Goal: Transaction & Acquisition: Purchase product/service

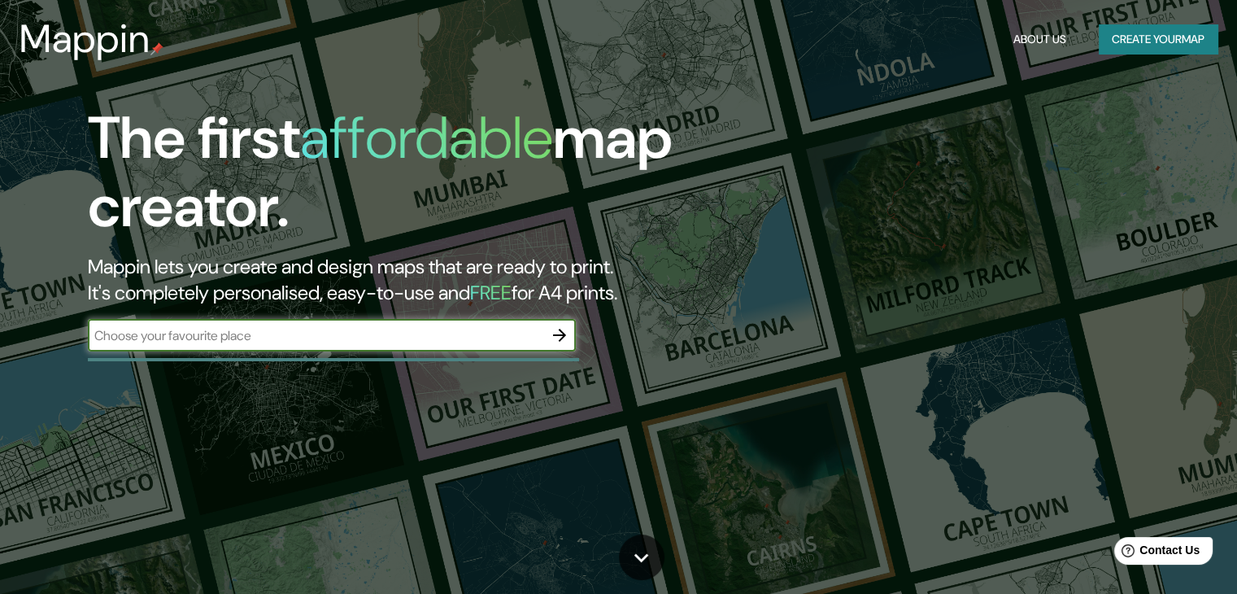
click at [371, 329] on input "text" at bounding box center [315, 335] width 455 height 19
type input "san rosendo"
click at [564, 326] on icon "button" at bounding box center [560, 335] width 20 height 20
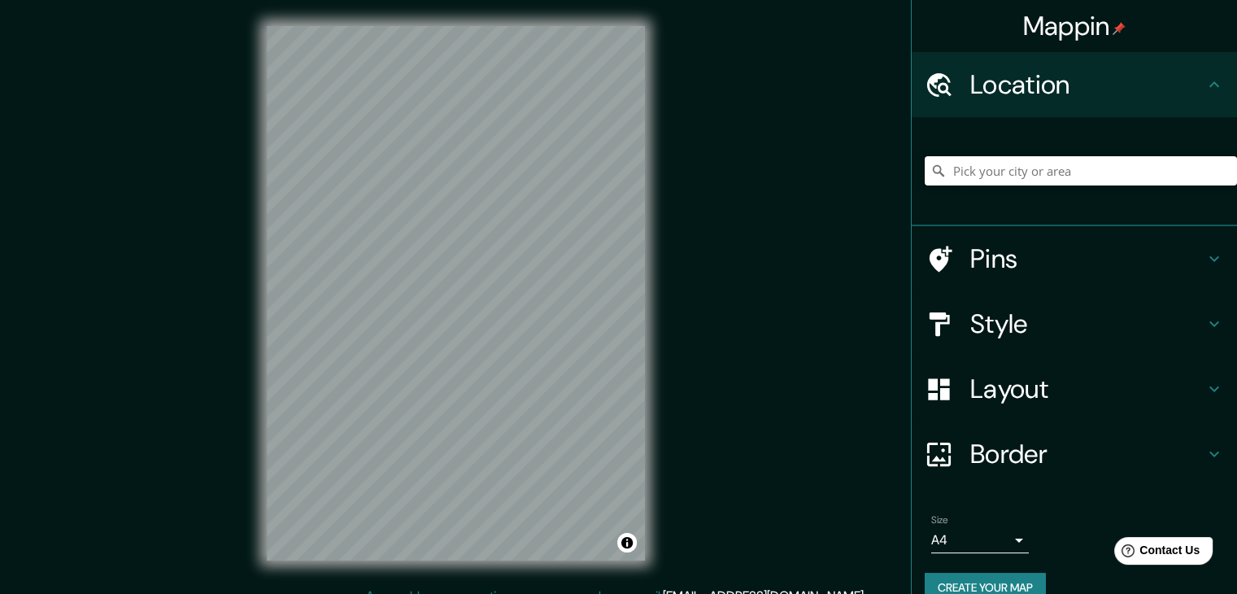
click at [1105, 156] on input "Pick your city or area" at bounding box center [1081, 170] width 312 height 29
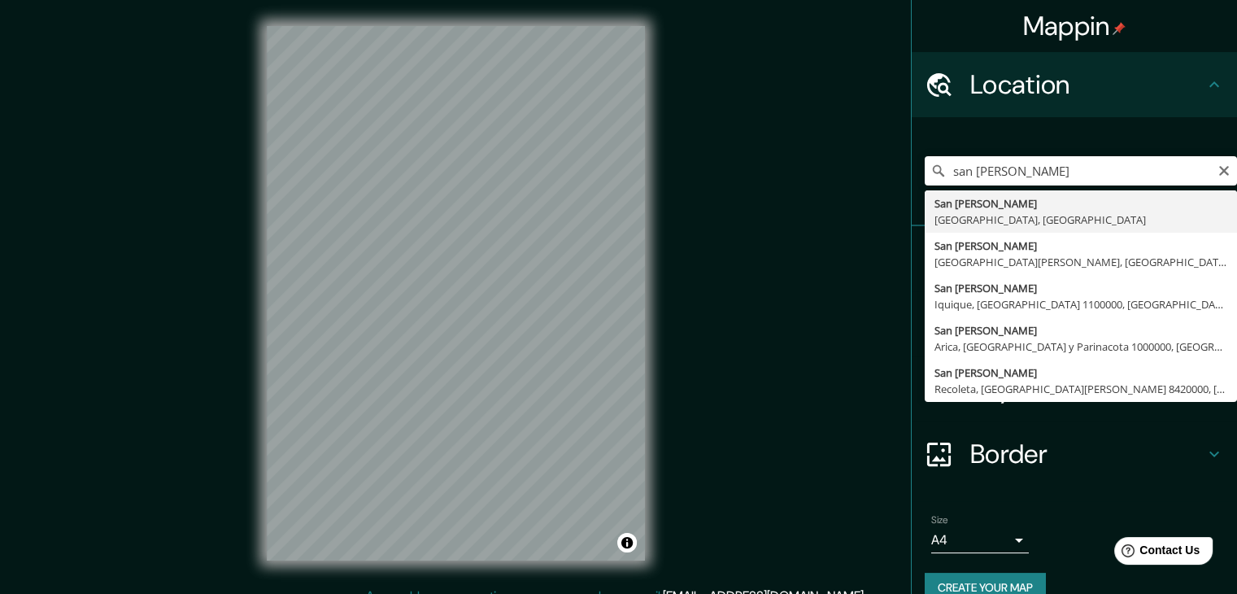
type input "San Rosendo, Región del Biobío, Chile"
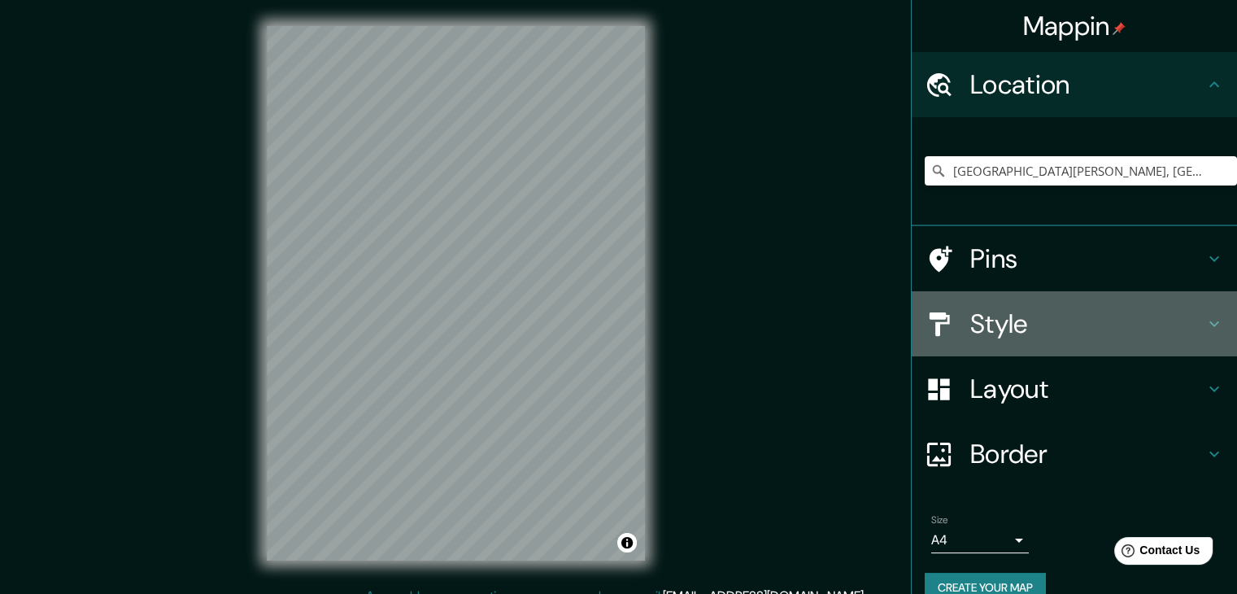
click at [1026, 341] on div "Style" at bounding box center [1074, 323] width 325 height 65
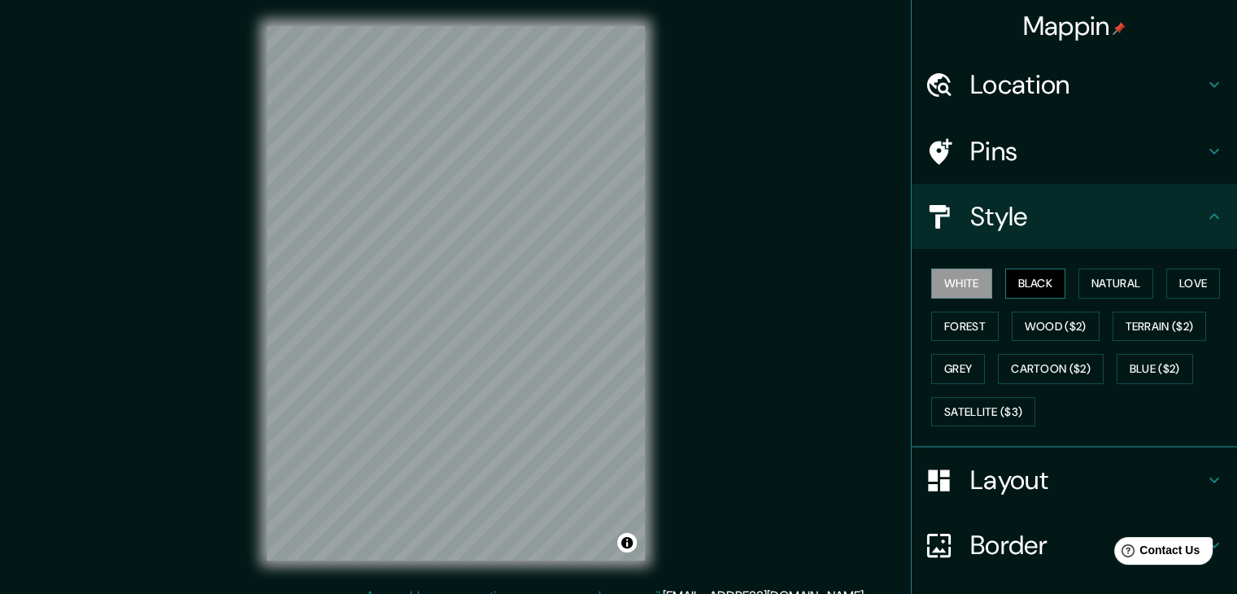
click at [1016, 286] on button "Black" at bounding box center [1035, 283] width 61 height 30
click at [964, 288] on button "White" at bounding box center [961, 283] width 61 height 30
click at [960, 321] on button "Forest" at bounding box center [964, 326] width 67 height 30
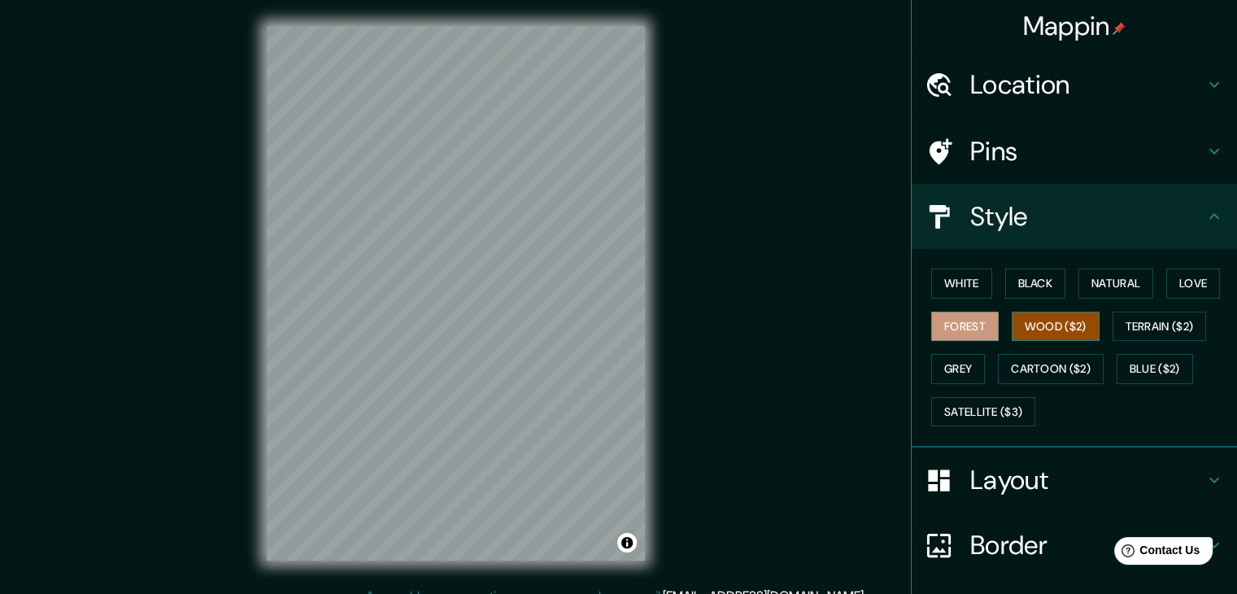
click at [1034, 324] on button "Wood ($2)" at bounding box center [1056, 326] width 88 height 30
drag, startPoint x: 1121, startPoint y: 284, endPoint x: 1067, endPoint y: 320, distance: 65.2
click at [1067, 320] on div "White Black Natural Love Forest Wood ($2) Terrain ($2) Grey Cartoon ($2) Blue (…" at bounding box center [1081, 347] width 312 height 171
click at [1120, 284] on button "Natural" at bounding box center [1115, 283] width 75 height 30
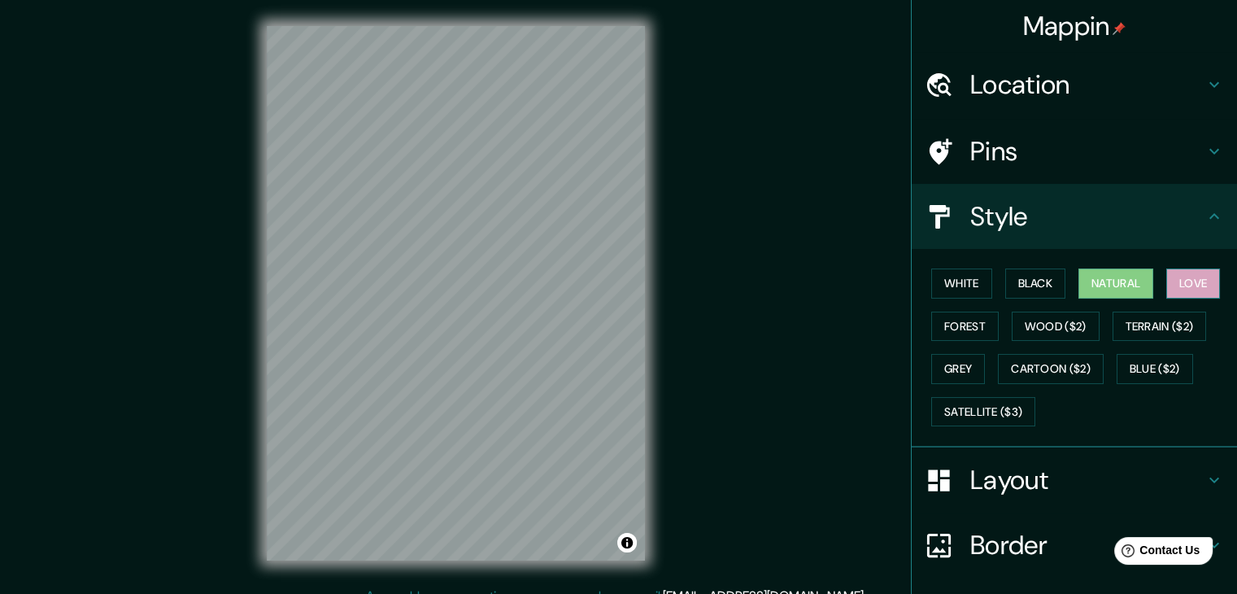
click at [1166, 276] on button "Love" at bounding box center [1193, 283] width 54 height 30
click at [977, 294] on button "White" at bounding box center [961, 283] width 61 height 30
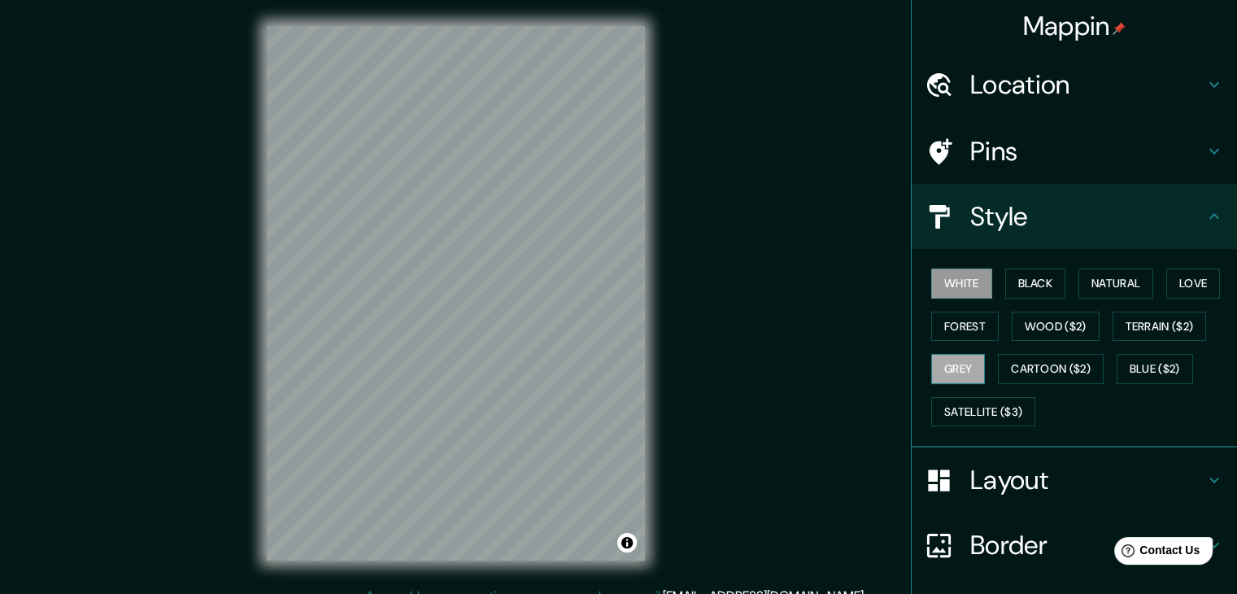
click at [964, 355] on button "Grey" at bounding box center [958, 369] width 54 height 30
click at [1000, 482] on h4 "Layout" at bounding box center [1087, 480] width 234 height 33
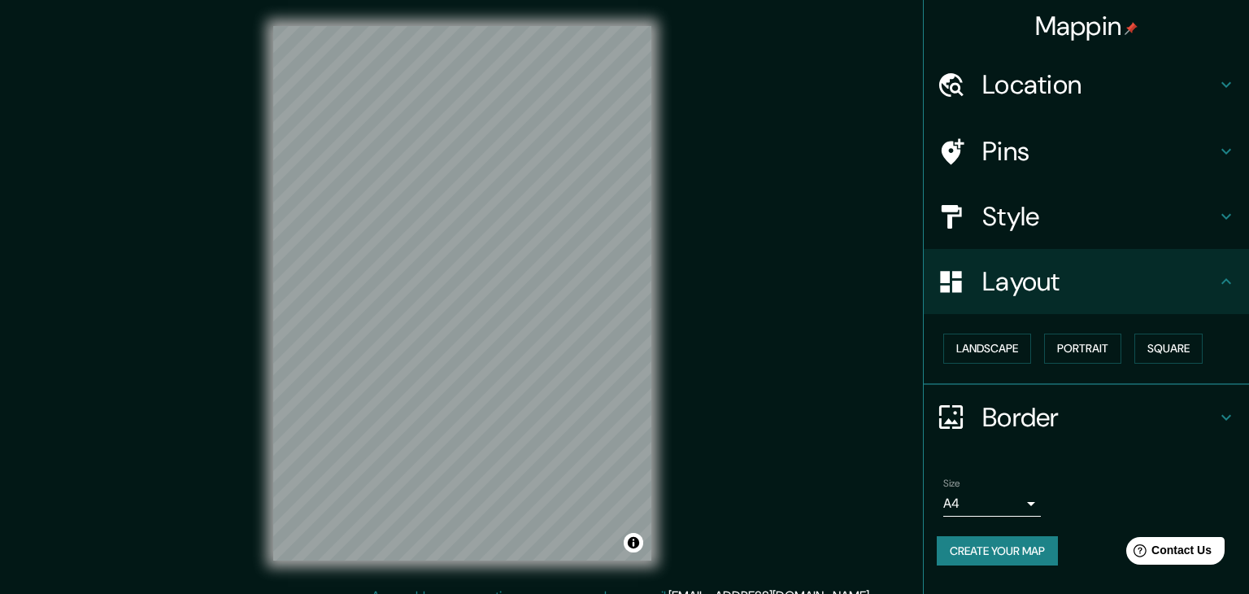
click at [998, 503] on body "Mappin Location San Rosendo, Región del Biobío, Chile Pins Style Layout Landsca…" at bounding box center [624, 297] width 1249 height 594
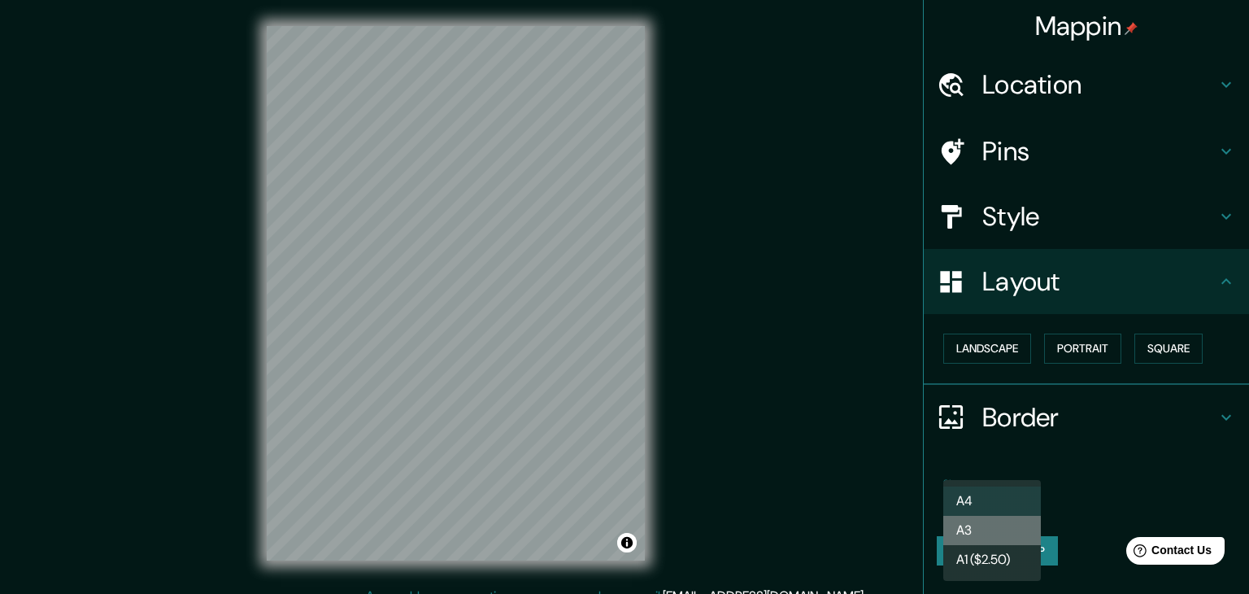
click at [1025, 541] on li "A3" at bounding box center [992, 530] width 98 height 29
type input "a4"
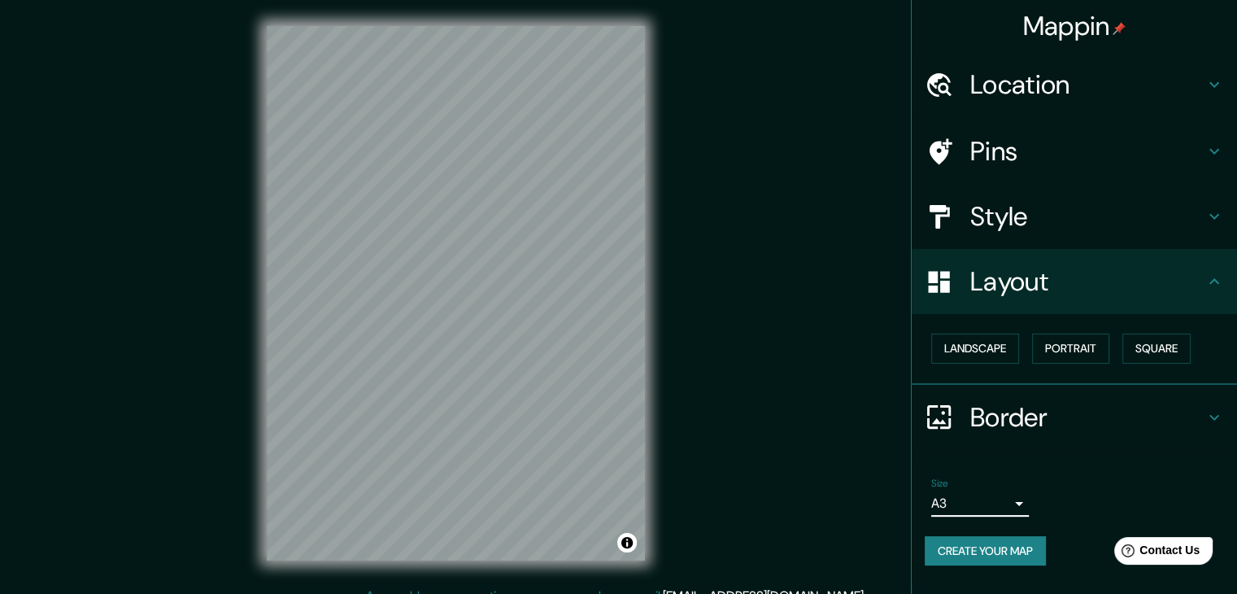
click at [1027, 241] on div "Style" at bounding box center [1074, 216] width 325 height 65
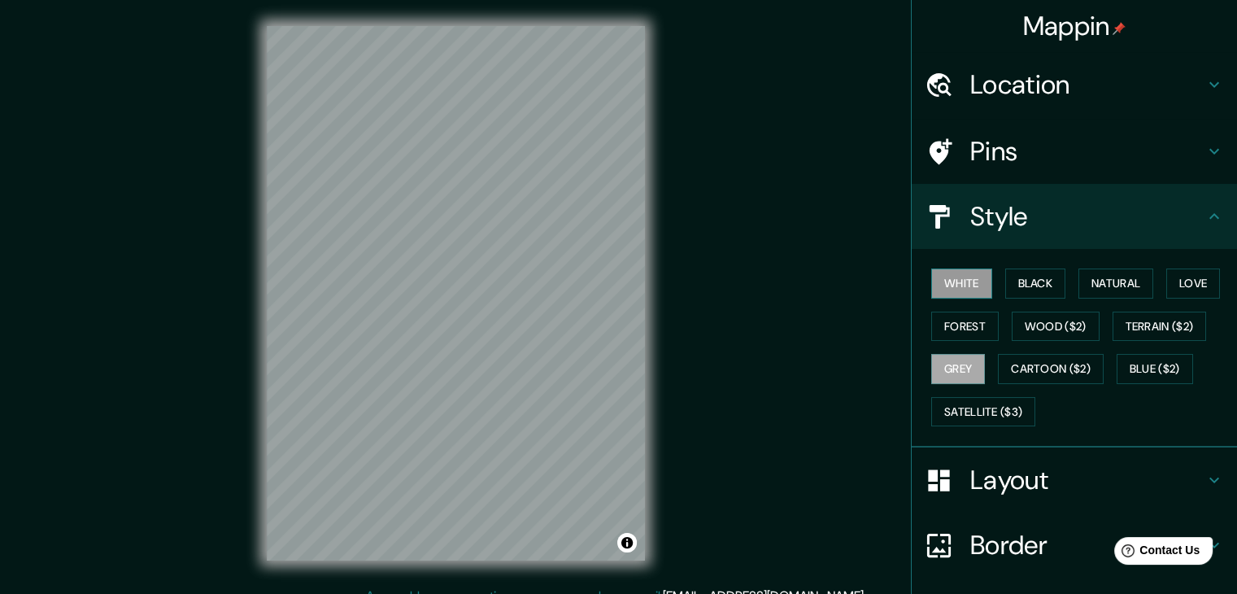
click at [960, 281] on button "White" at bounding box center [961, 283] width 61 height 30
click at [976, 366] on div "White Black Natural Love Forest Wood ($2) Terrain ($2) Grey Cartoon ($2) Blue (…" at bounding box center [1081, 347] width 312 height 171
click at [973, 366] on button "Grey" at bounding box center [958, 369] width 54 height 30
click at [1126, 365] on button "Blue ($2)" at bounding box center [1154, 369] width 76 height 30
click at [933, 361] on button "Grey" at bounding box center [958, 369] width 54 height 30
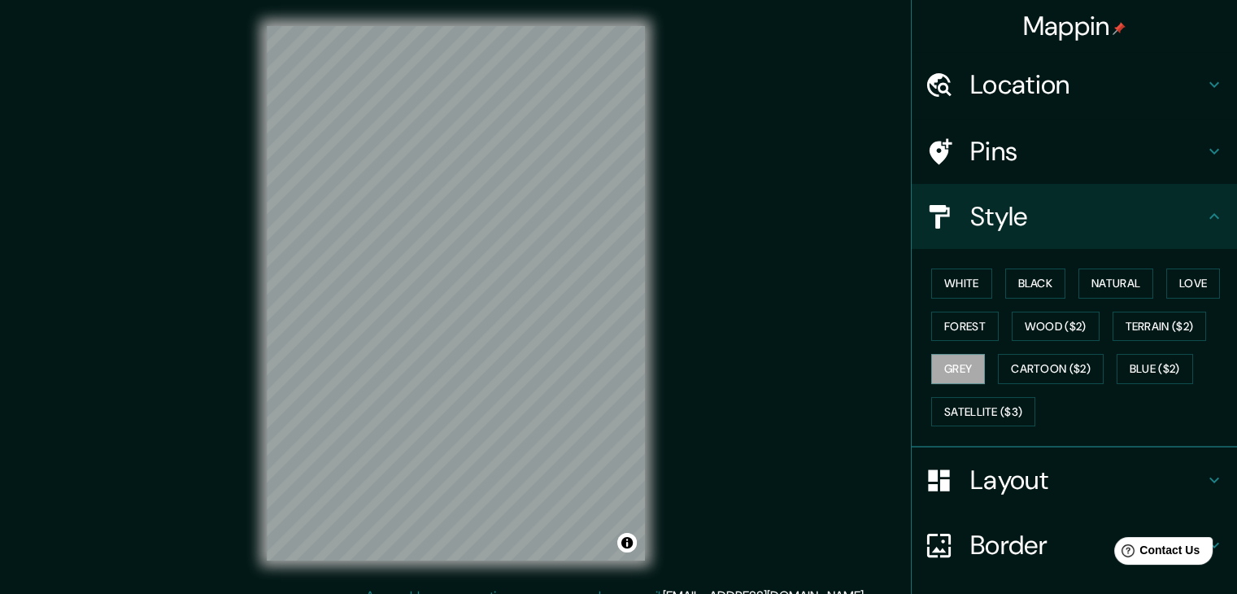
click at [1083, 170] on div "Pins" at bounding box center [1074, 151] width 325 height 65
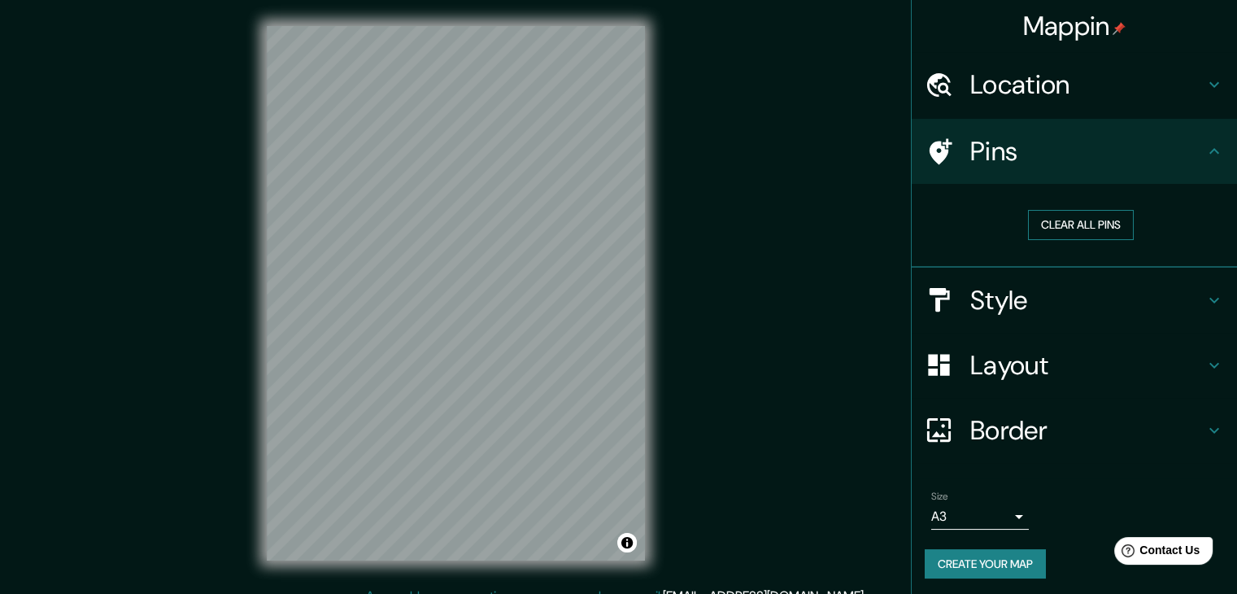
click at [1096, 225] on button "Clear all pins" at bounding box center [1081, 225] width 106 height 30
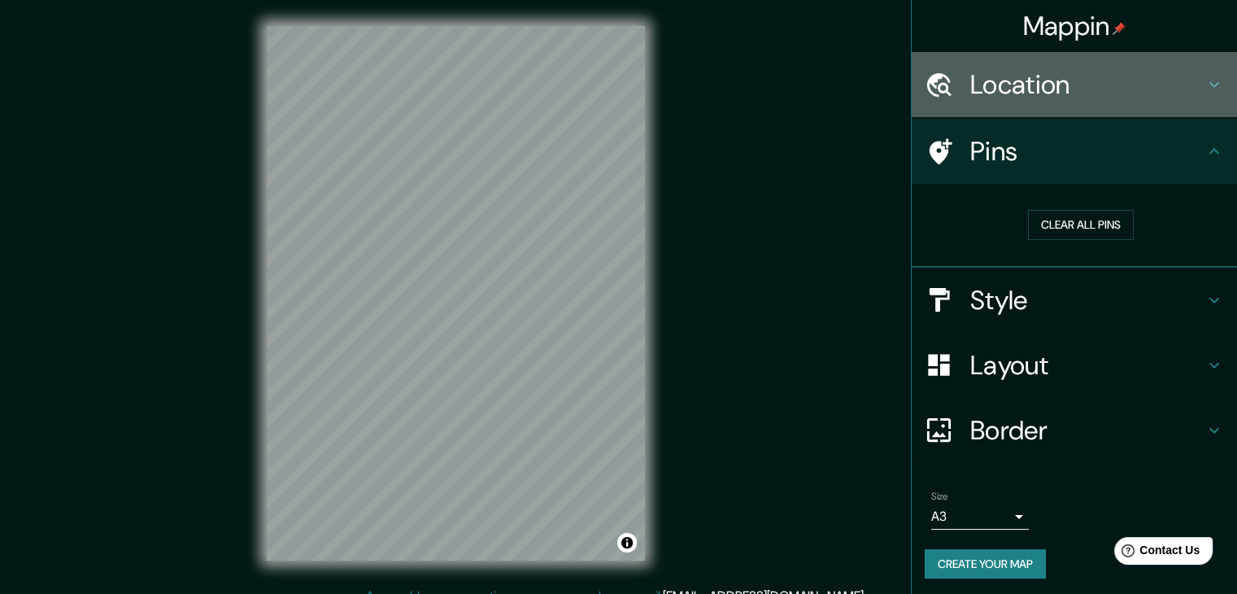
click at [1164, 73] on h4 "Location" at bounding box center [1087, 84] width 234 height 33
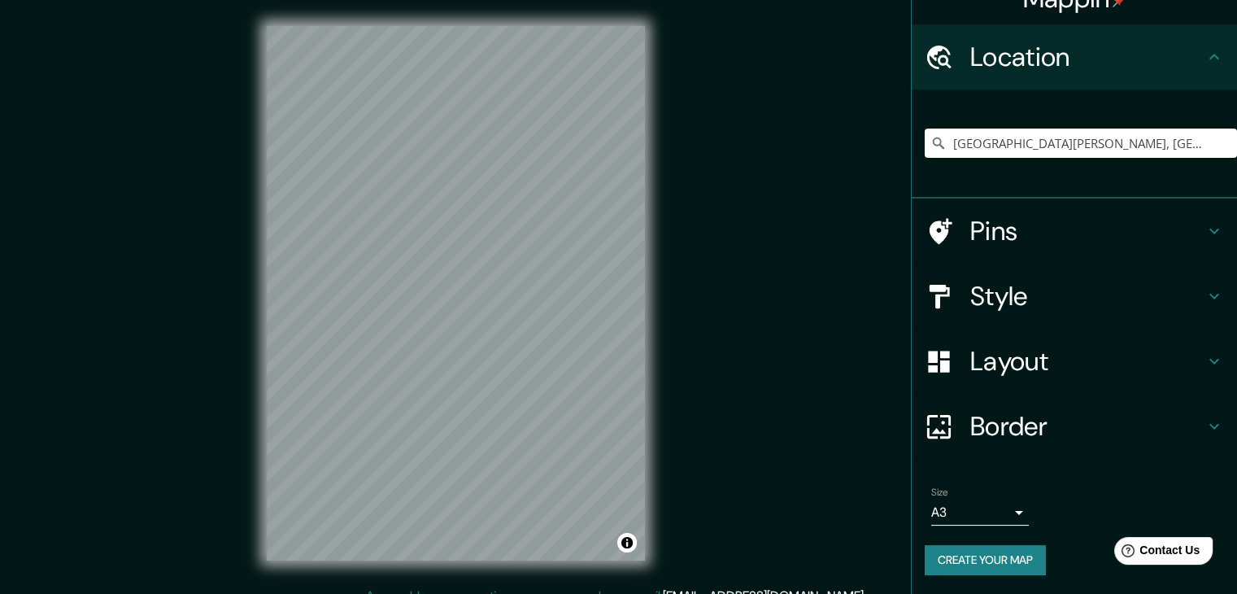
scroll to position [27, 0]
click at [1031, 552] on button "Create your map" at bounding box center [985, 561] width 121 height 30
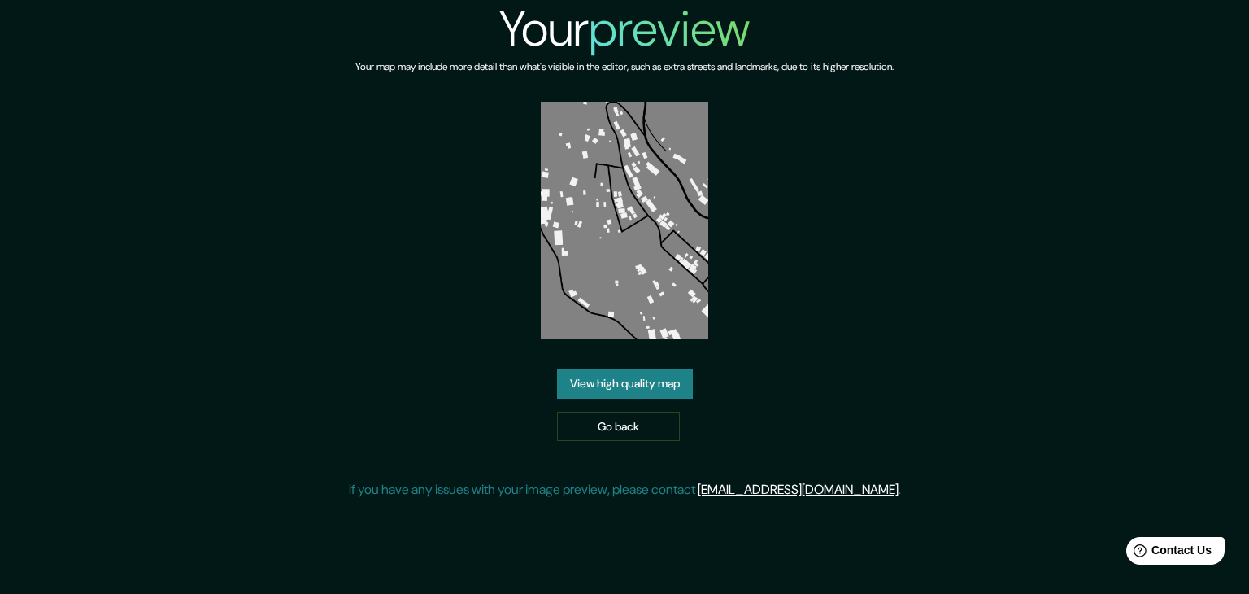
click at [641, 395] on link "View high quality map" at bounding box center [625, 383] width 136 height 30
